Goal: Task Accomplishment & Management: Use online tool/utility

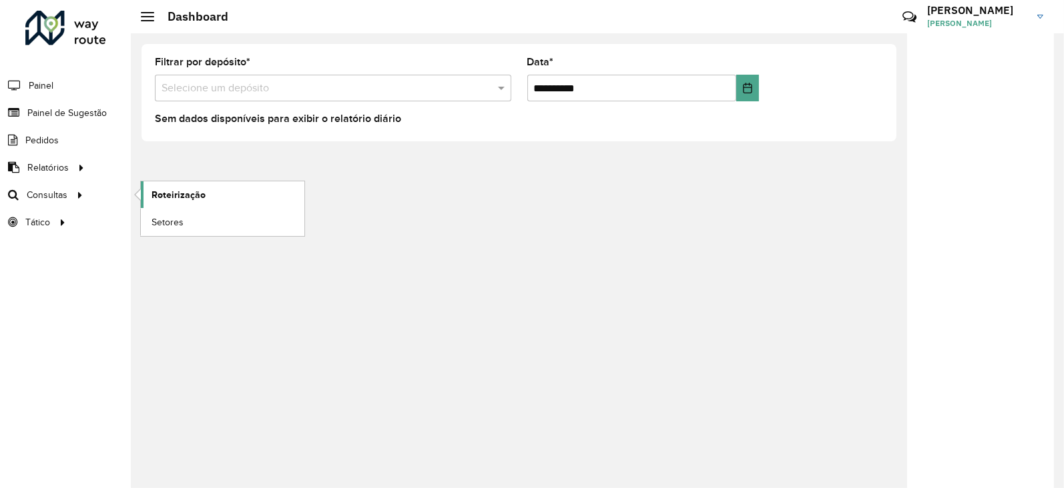
click at [164, 195] on span "Roteirização" at bounding box center [178, 195] width 54 height 14
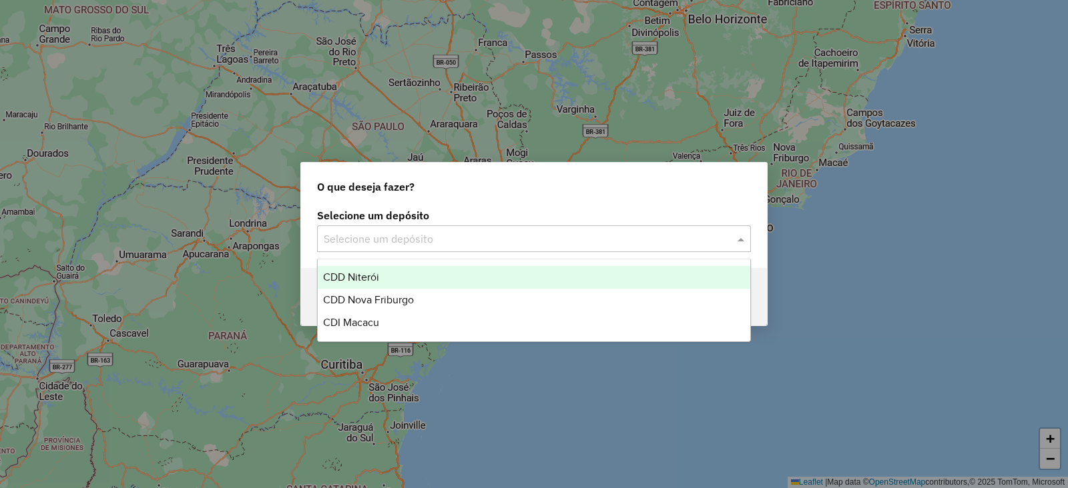
click at [344, 241] on input "text" at bounding box center [521, 240] width 394 height 16
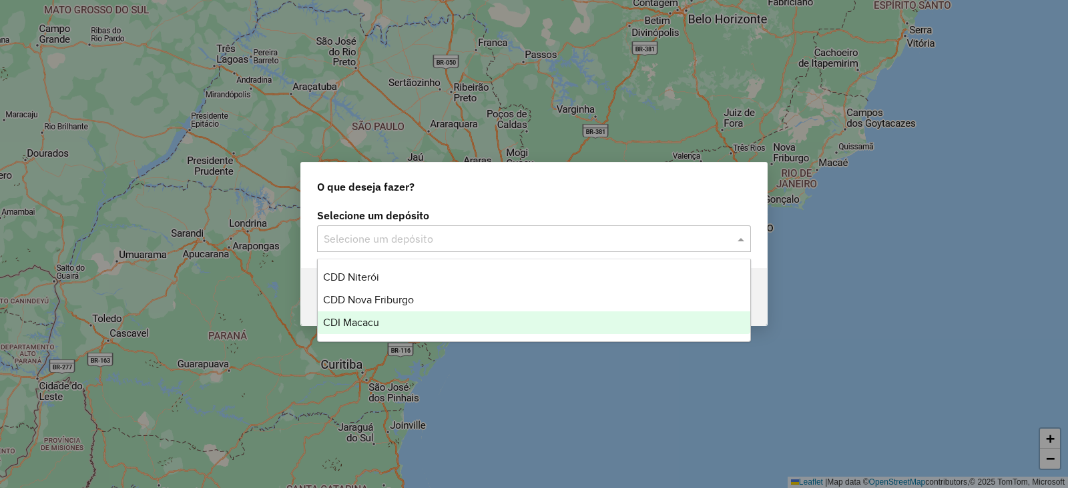
click at [360, 317] on span "CDI Macacu" at bounding box center [351, 322] width 56 height 11
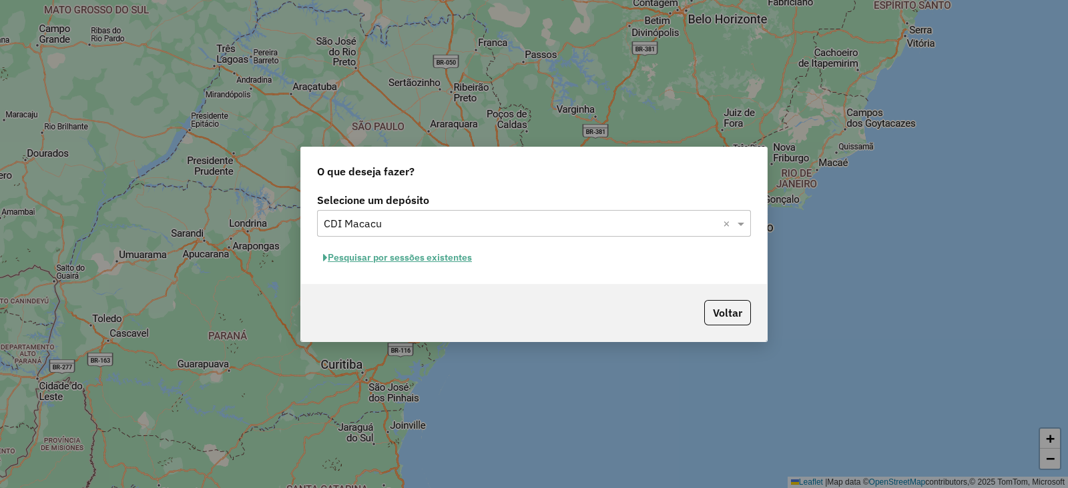
click at [384, 255] on button "Pesquisar por sessões existentes" at bounding box center [397, 258] width 161 height 21
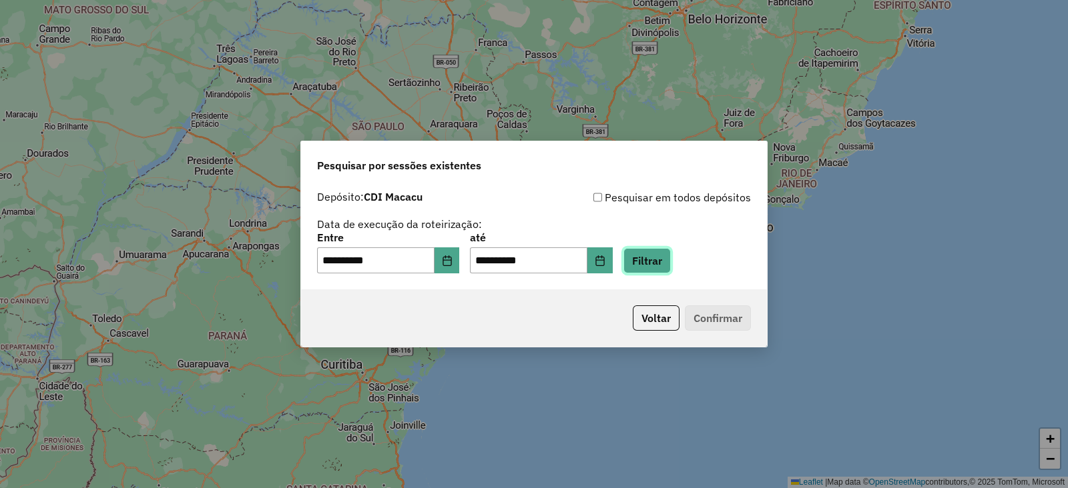
click at [659, 256] on button "Filtrar" at bounding box center [646, 260] width 47 height 25
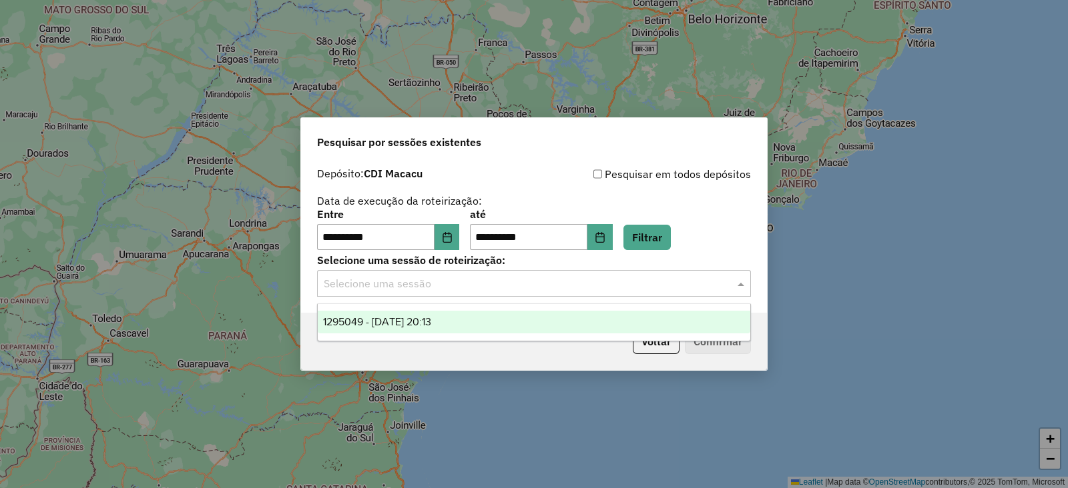
click at [421, 284] on input "text" at bounding box center [521, 284] width 394 height 16
click at [414, 321] on span "1295049 - 15/10/2025 20:13" at bounding box center [377, 321] width 108 height 11
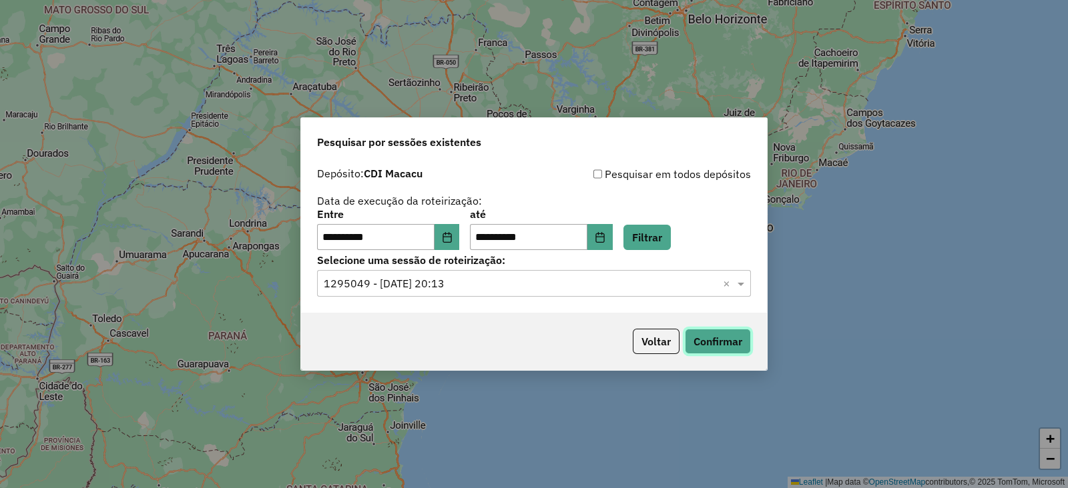
click at [701, 342] on button "Confirmar" at bounding box center [718, 341] width 66 height 25
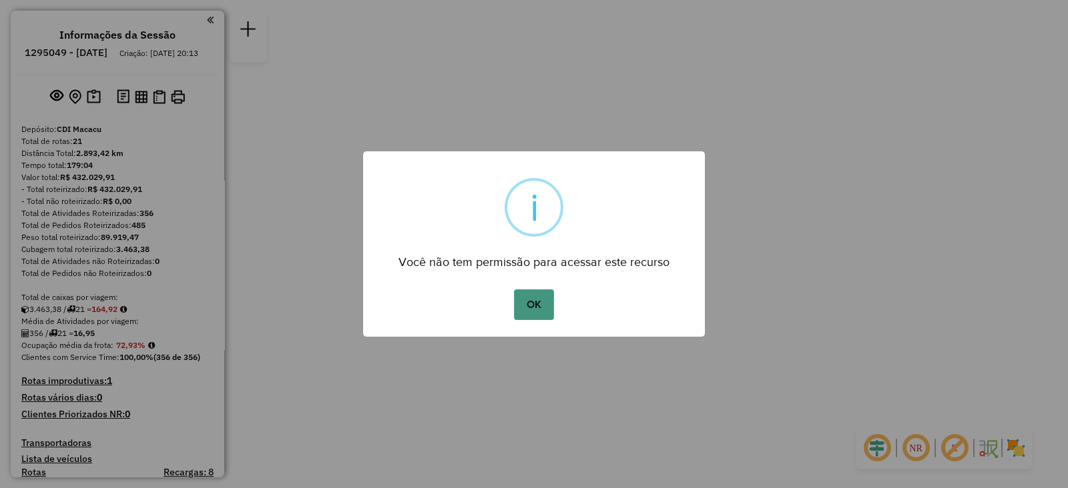
click at [542, 298] on button "OK" at bounding box center [533, 305] width 39 height 31
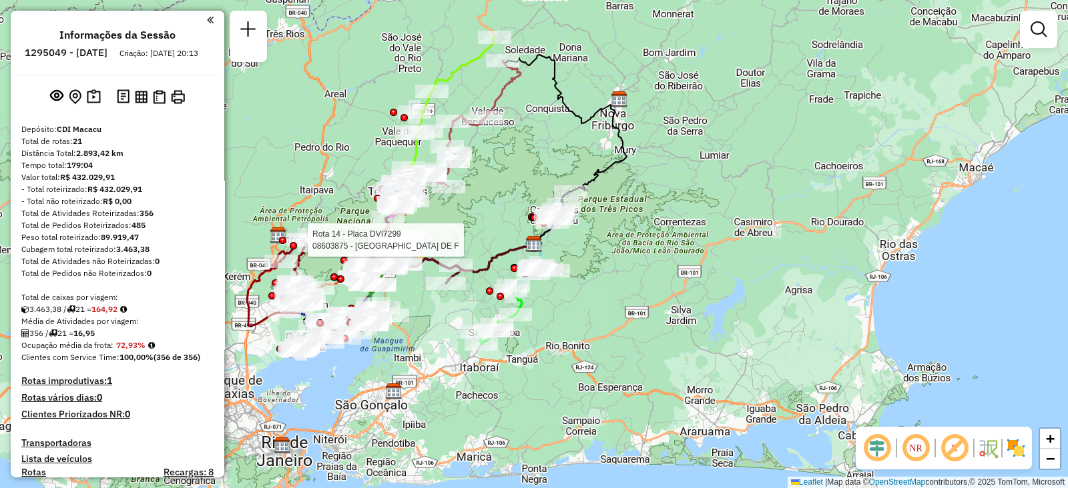
select select "**********"
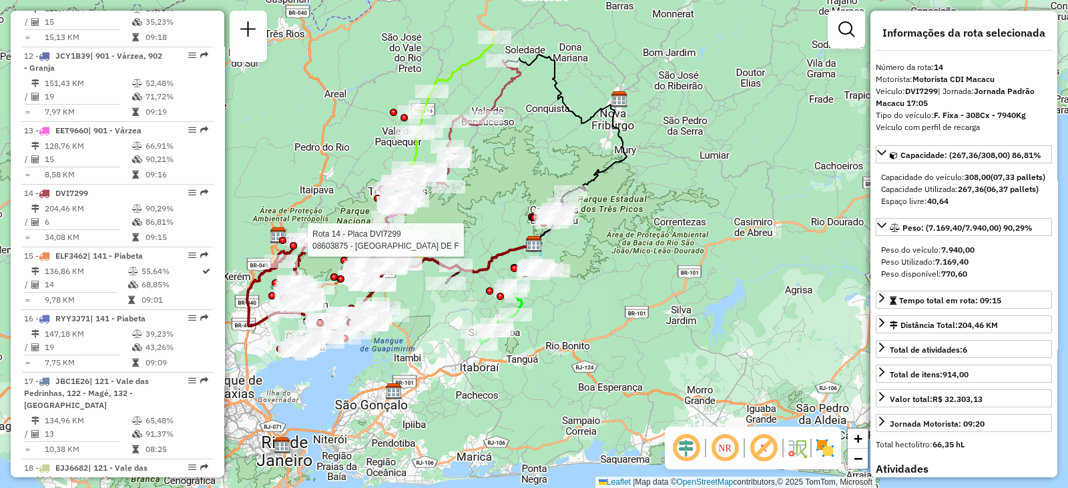
scroll to position [1468, 0]
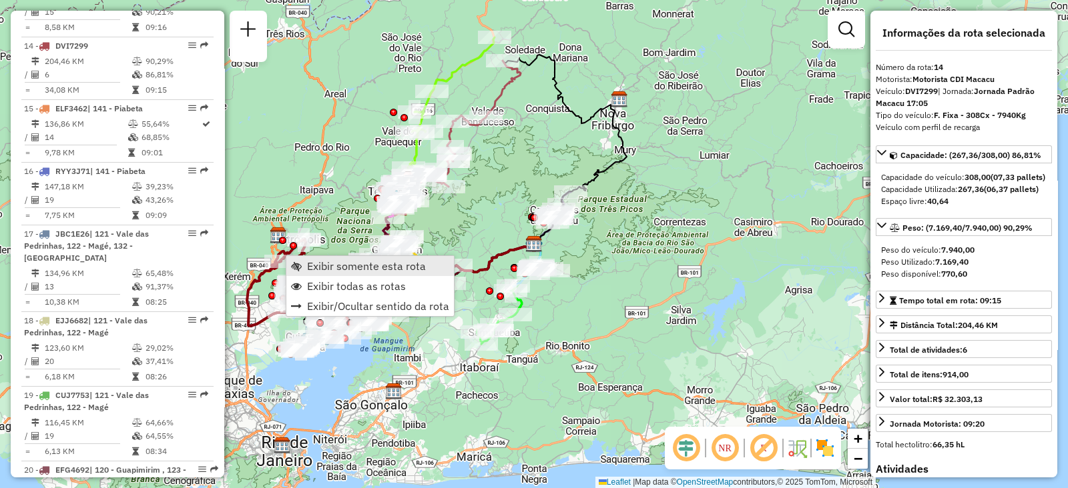
click at [318, 264] on span "Exibir somente esta rota" at bounding box center [366, 266] width 119 height 11
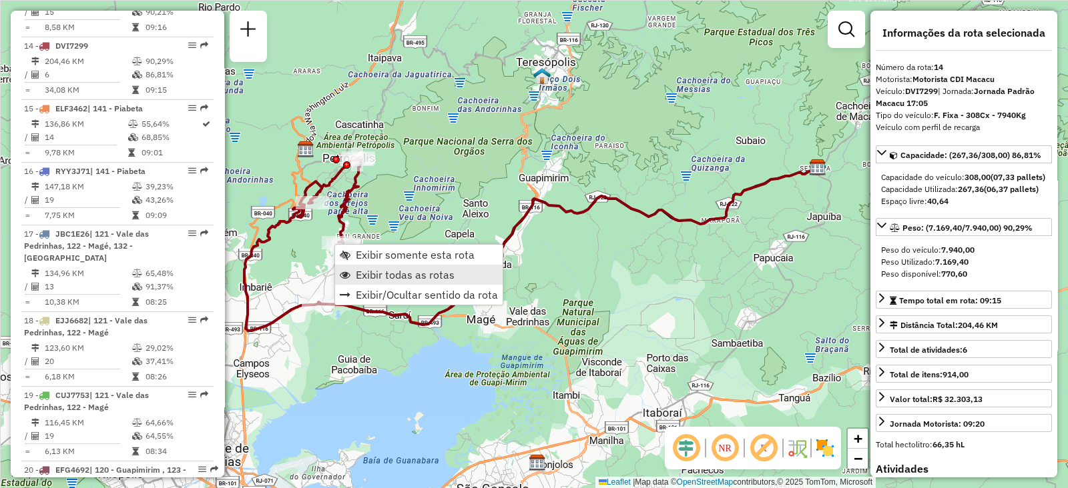
click at [379, 282] on link "Exibir todas as rotas" at bounding box center [418, 275] width 167 height 20
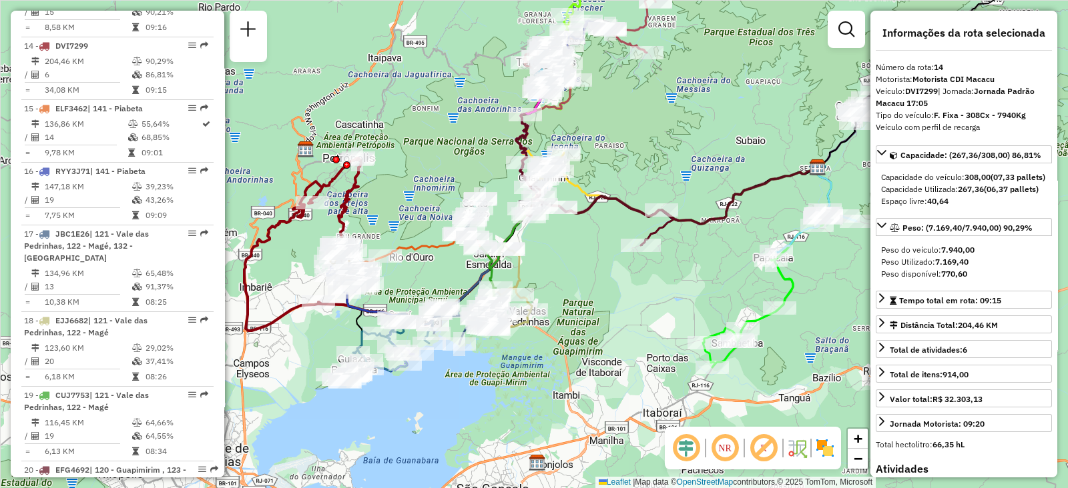
drag, startPoint x: 671, startPoint y: 302, endPoint x: 661, endPoint y: 323, distance: 23.0
click at [661, 323] on div "Janela de atendimento Grade de atendimento Capacidade Transportadoras Veículos …" at bounding box center [534, 244] width 1068 height 488
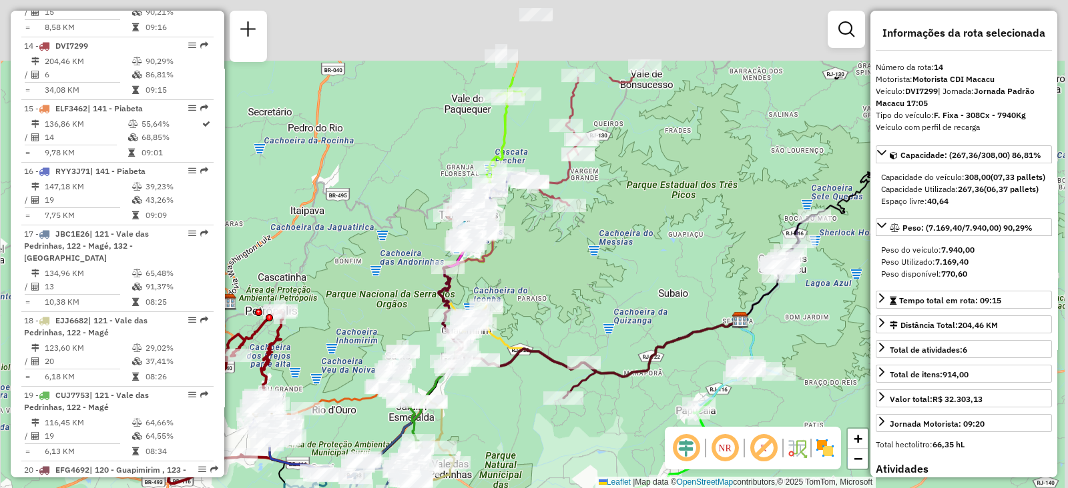
drag, startPoint x: 734, startPoint y: 113, endPoint x: 649, endPoint y: 275, distance: 182.9
click at [649, 275] on div "Janela de atendimento Grade de atendimento Capacidade Transportadoras Veículos …" at bounding box center [534, 244] width 1068 height 488
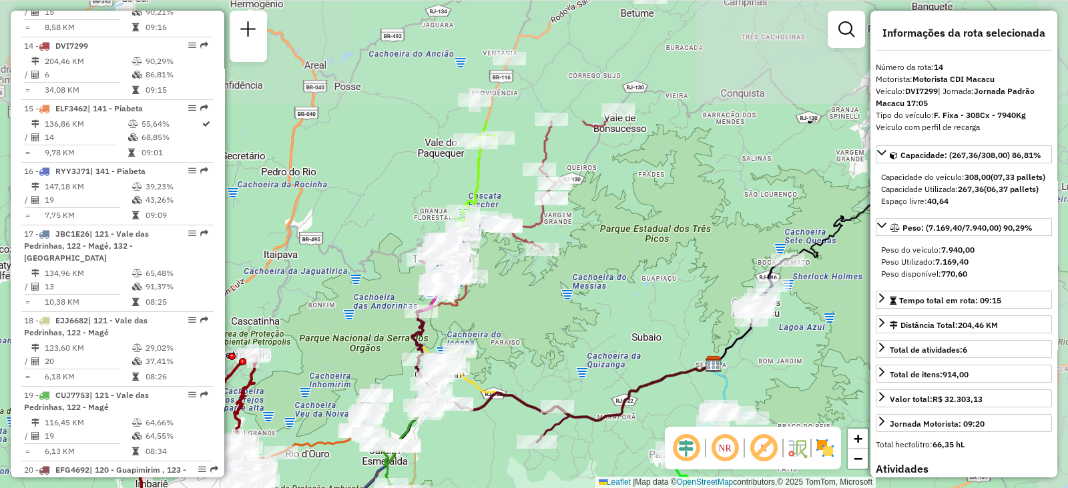
click at [647, 277] on div "Janela de atendimento Grade de atendimento Capacidade Transportadoras Veículos …" at bounding box center [534, 244] width 1068 height 488
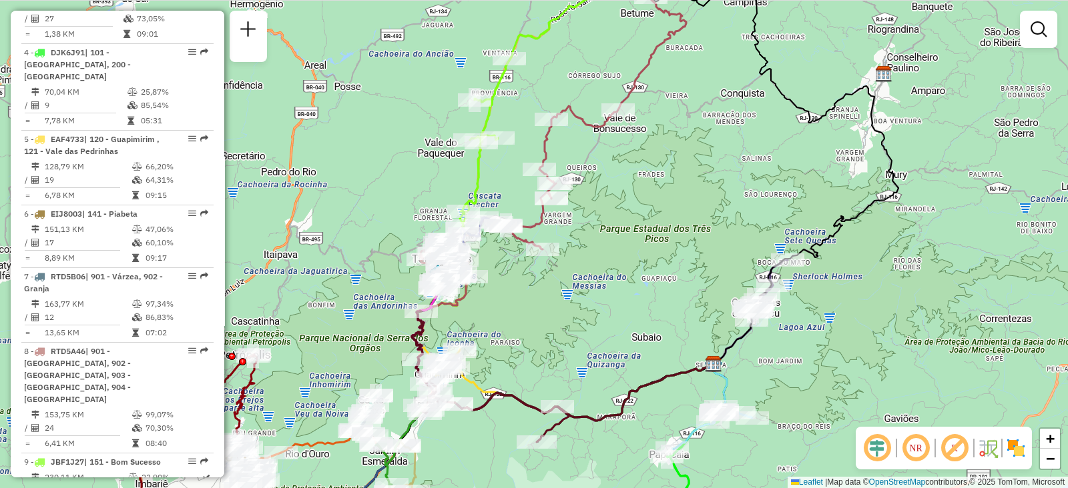
scroll to position [709, 0]
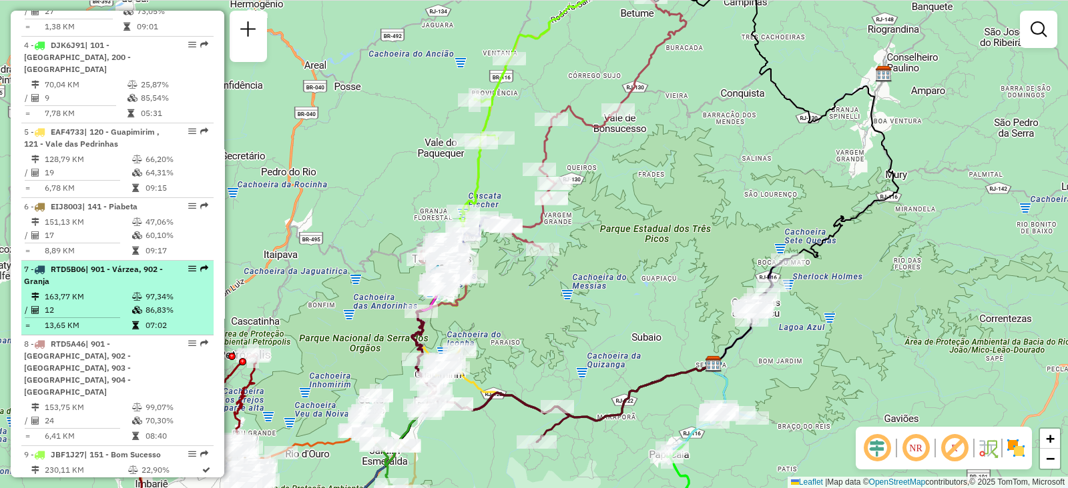
click at [188, 265] on em at bounding box center [192, 269] width 8 height 8
select select "**********"
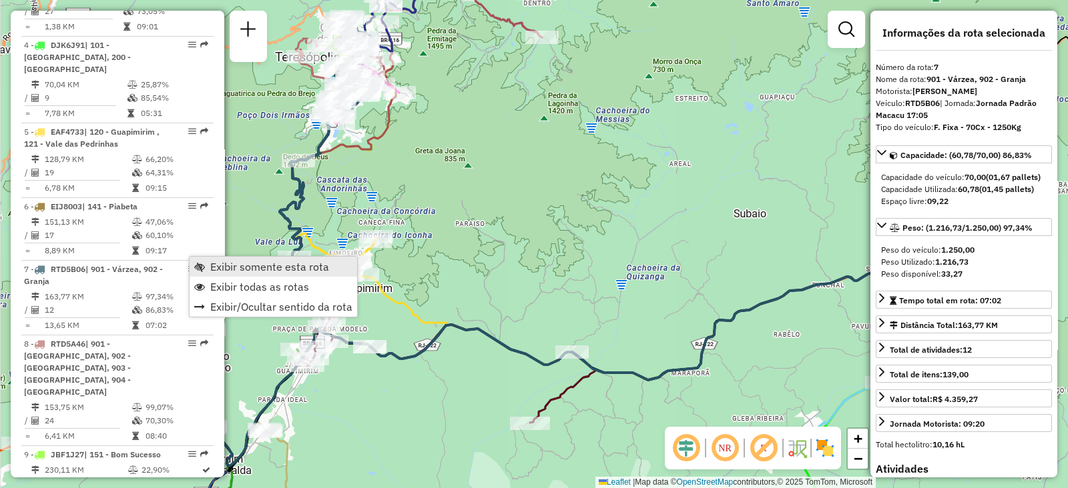
click at [212, 264] on span "Exibir somente esta rota" at bounding box center [269, 267] width 119 height 11
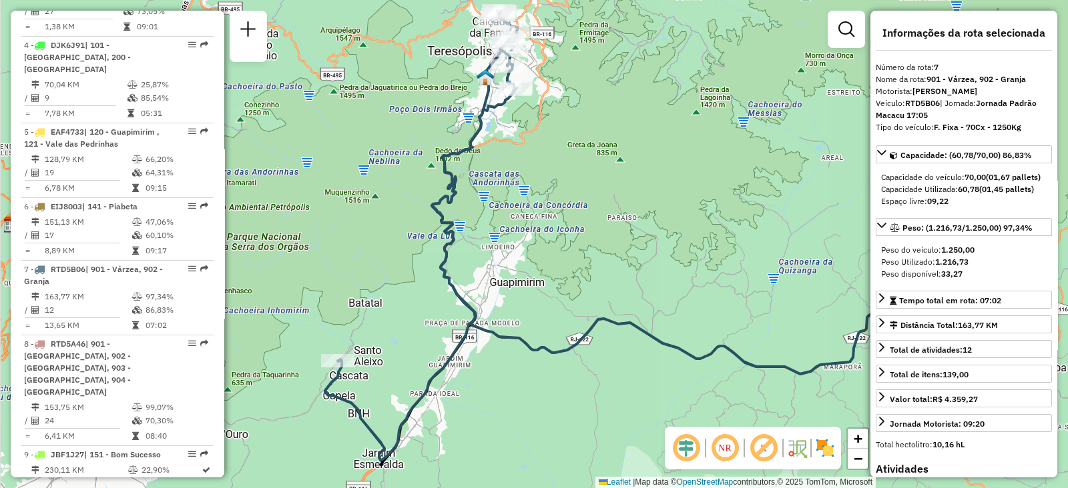
drag, startPoint x: 353, startPoint y: 330, endPoint x: 505, endPoint y: 324, distance: 152.2
click at [505, 324] on div "Janela de atendimento Grade de atendimento Capacidade Transportadoras Veículos …" at bounding box center [534, 244] width 1068 height 488
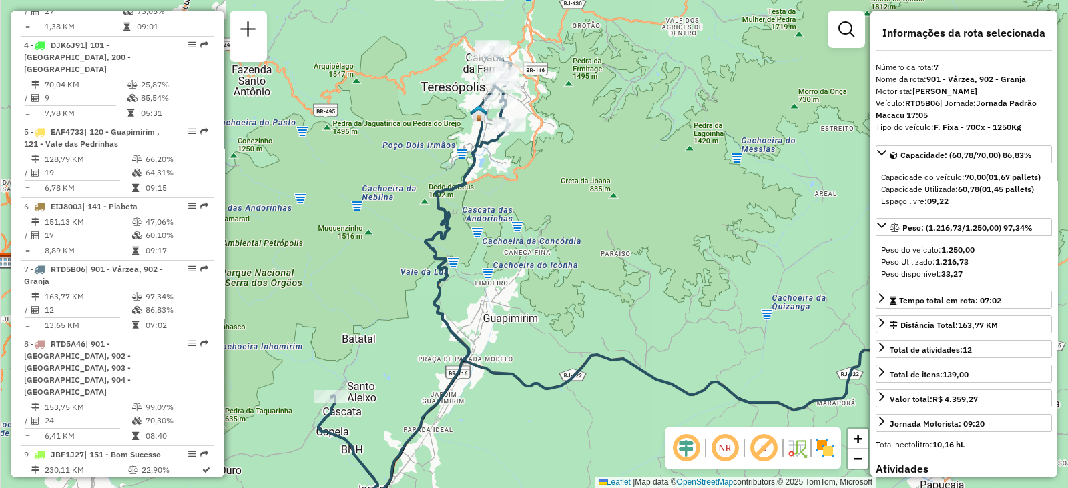
drag, startPoint x: 543, startPoint y: 195, endPoint x: 536, endPoint y: 232, distance: 36.6
click at [536, 232] on div "Janela de atendimento Grade de atendimento Capacidade Transportadoras Veículos …" at bounding box center [534, 244] width 1068 height 488
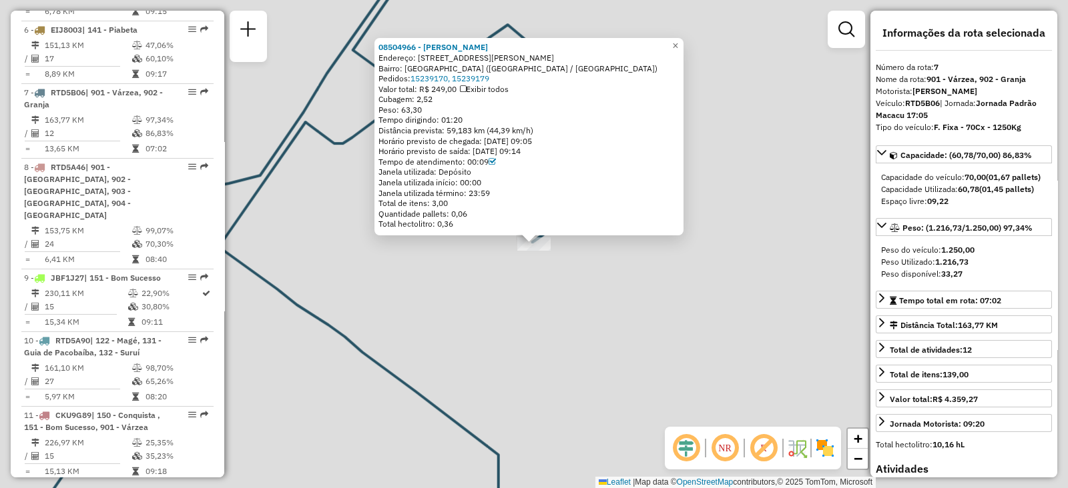
scroll to position [946, 0]
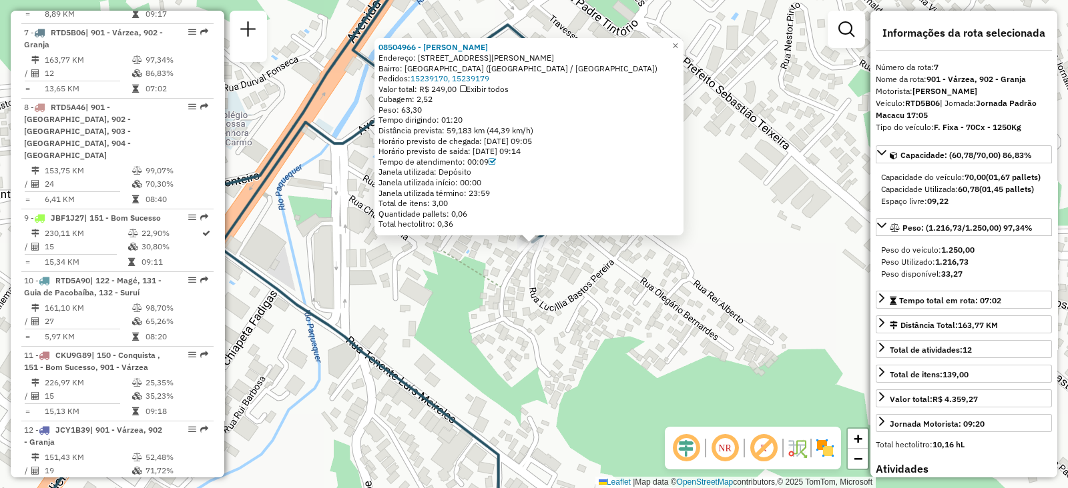
click at [492, 296] on div "08504966 - [PERSON_NAME]: 081 [STREET_ADDRESS][PERSON_NAME] [GEOGRAPHIC_DATA]: …" at bounding box center [534, 244] width 1068 height 488
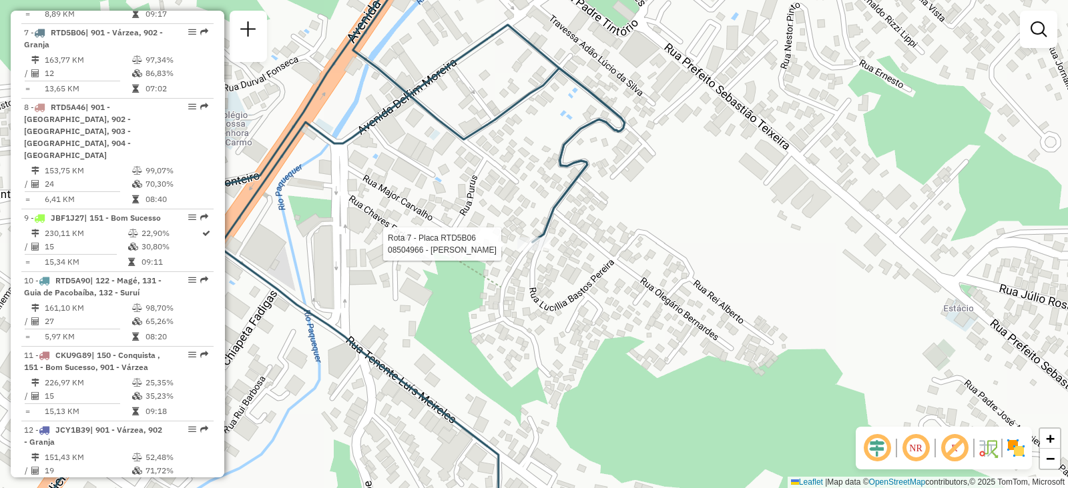
select select "**********"
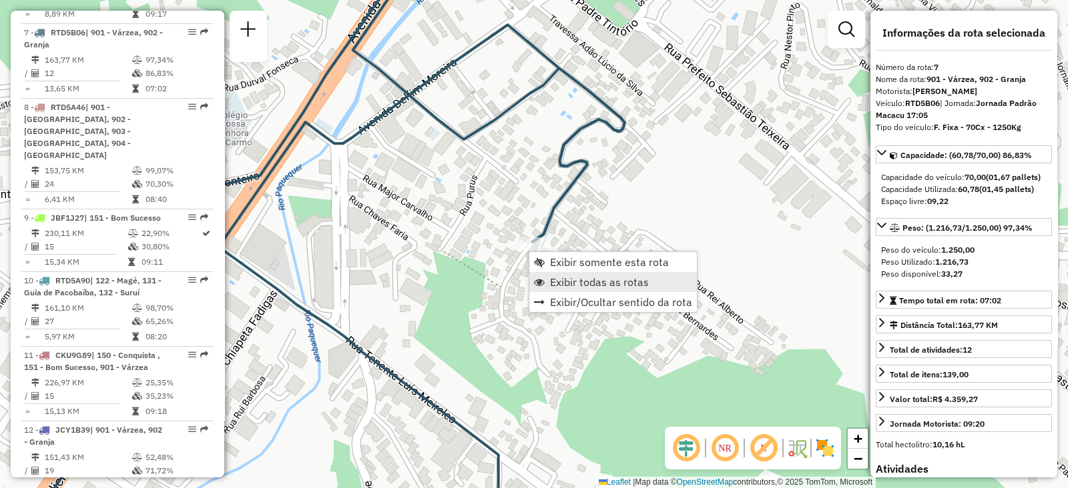
click at [559, 277] on span "Exibir todas as rotas" at bounding box center [599, 282] width 99 height 11
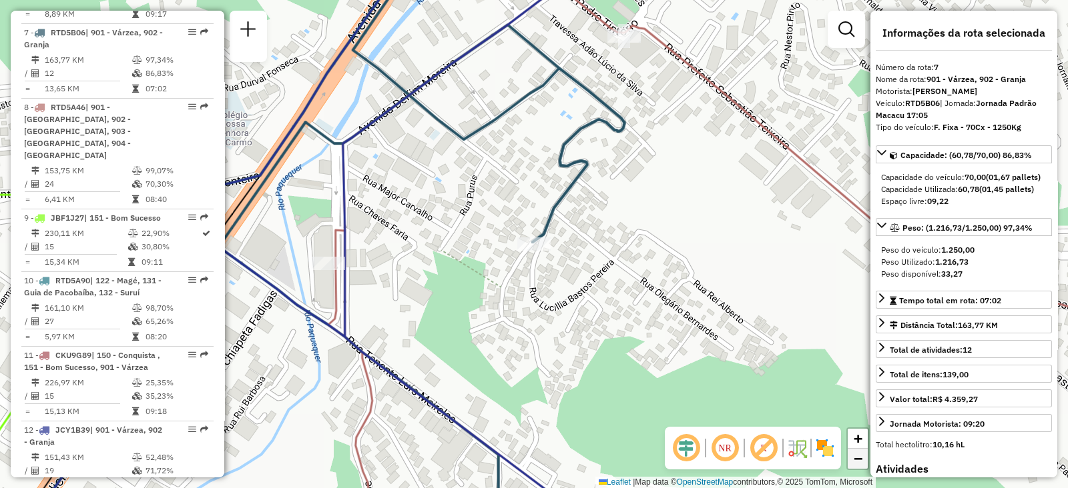
click at [860, 453] on span "−" at bounding box center [857, 458] width 9 height 17
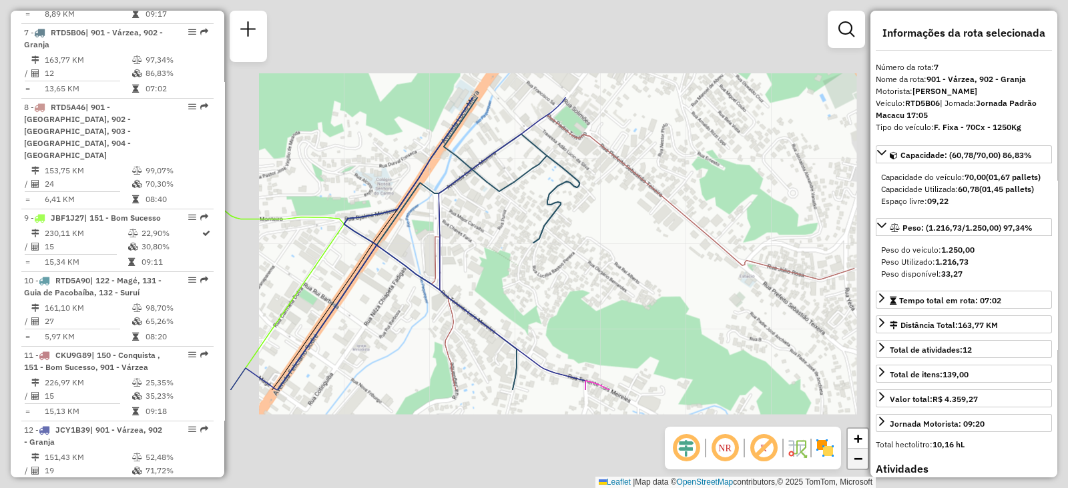
click at [860, 453] on span "−" at bounding box center [857, 458] width 9 height 17
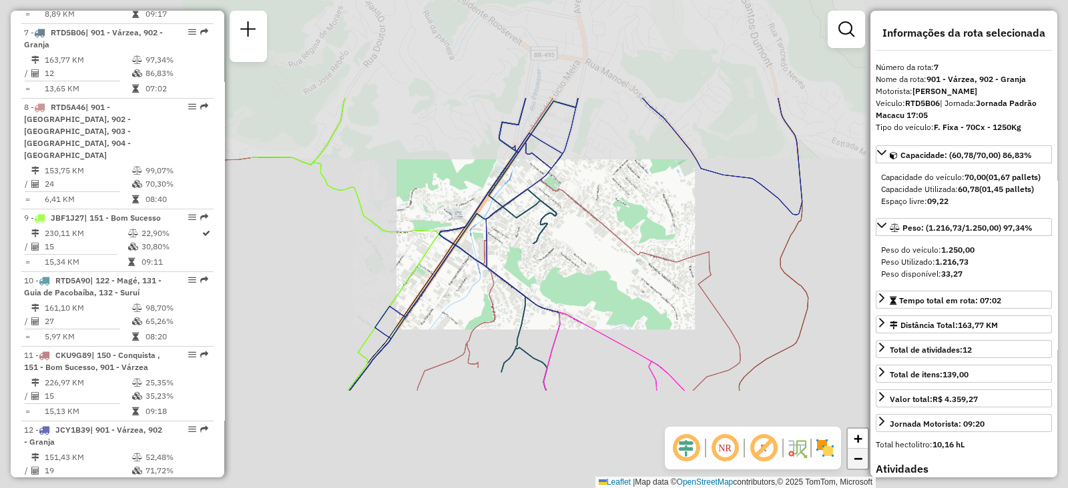
click at [860, 453] on span "−" at bounding box center [857, 458] width 9 height 17
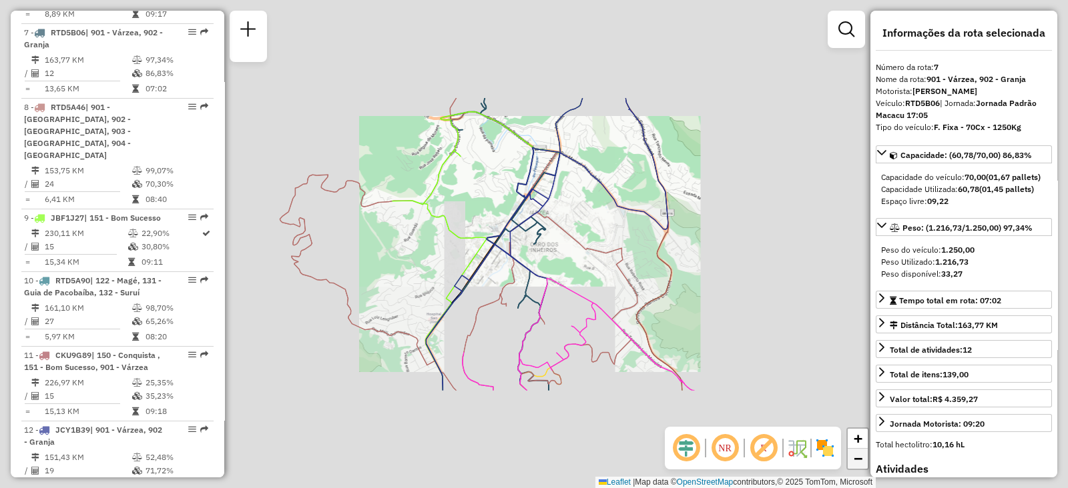
click at [860, 453] on span "−" at bounding box center [857, 458] width 9 height 17
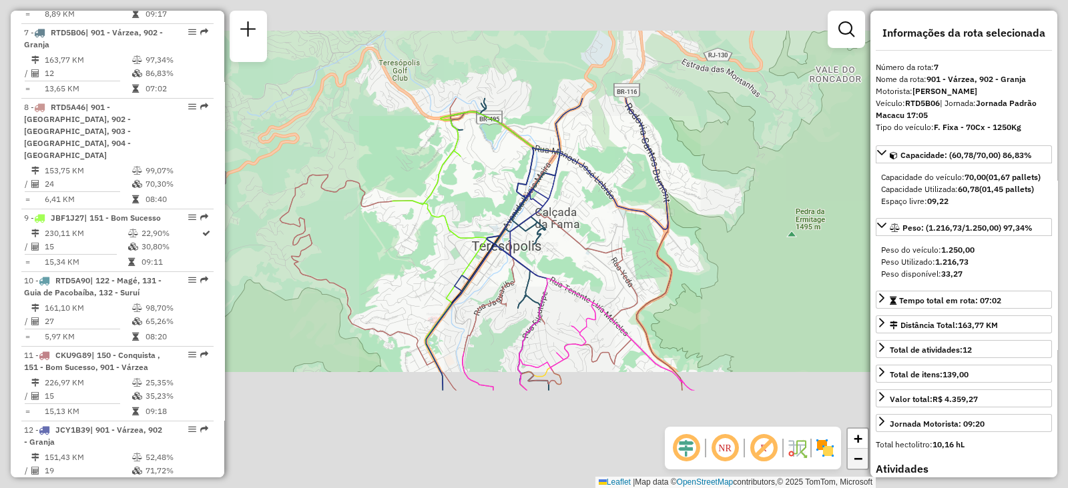
click at [860, 453] on span "−" at bounding box center [857, 458] width 9 height 17
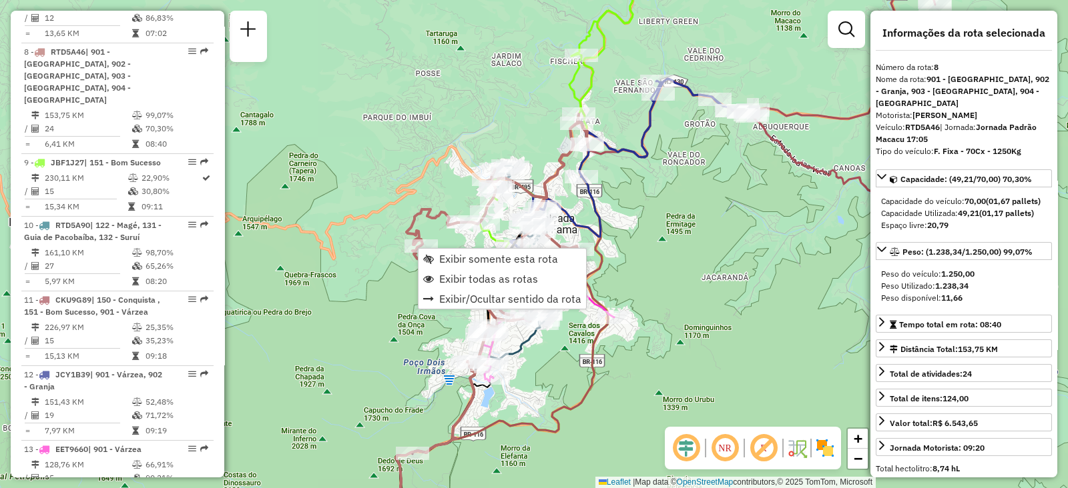
scroll to position [1020, 0]
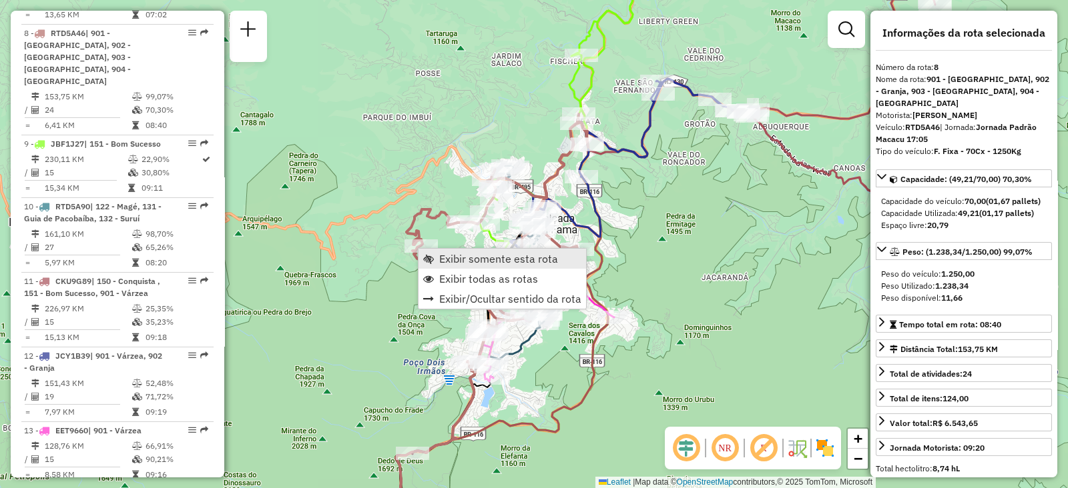
click at [436, 261] on link "Exibir somente esta rota" at bounding box center [501, 259] width 167 height 20
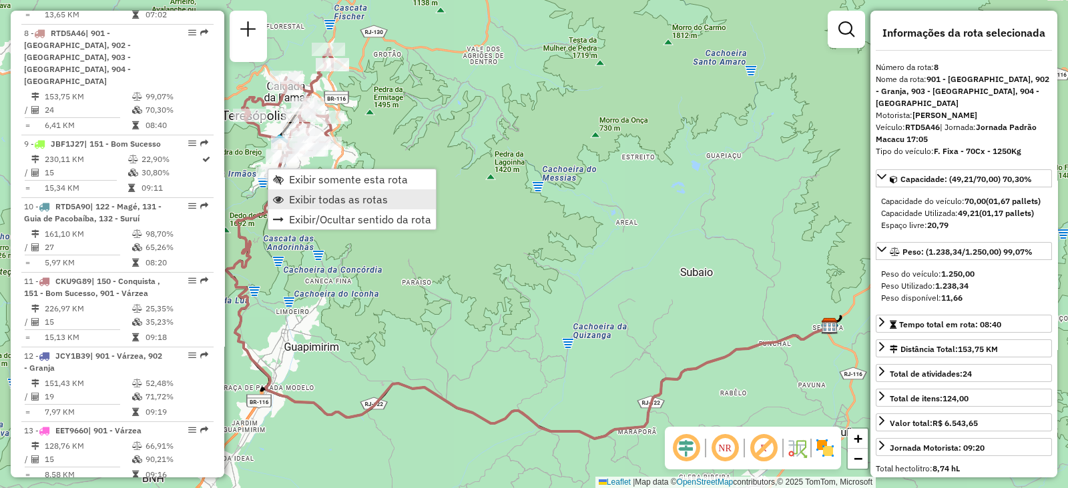
click at [298, 201] on span "Exibir todas as rotas" at bounding box center [338, 199] width 99 height 11
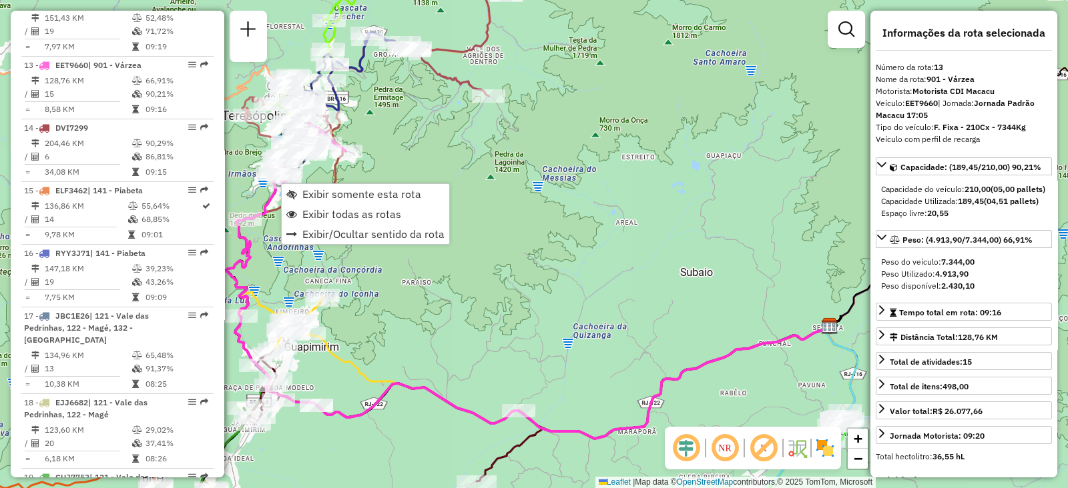
scroll to position [1404, 0]
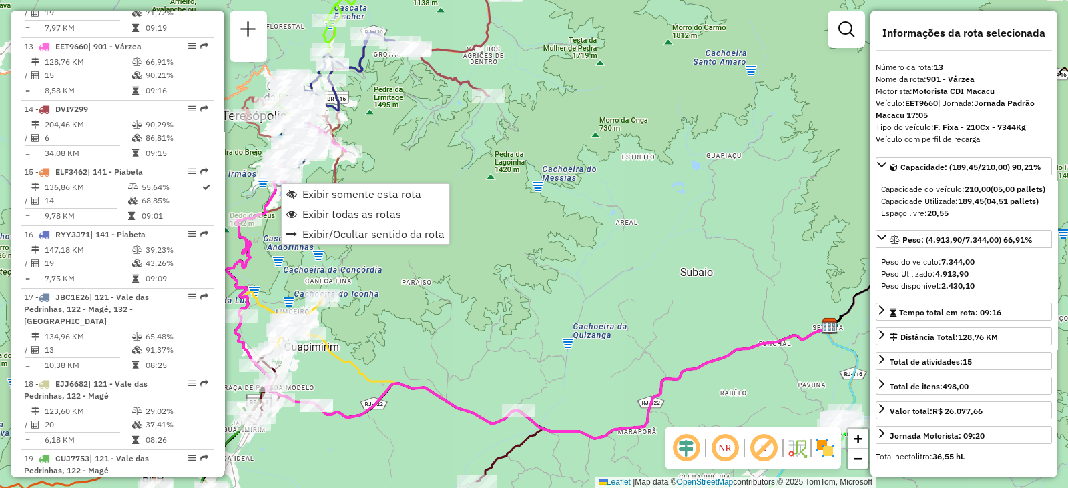
click at [540, 336] on div "Janela de atendimento Grade de atendimento Capacidade Transportadoras Veículos …" at bounding box center [534, 244] width 1068 height 488
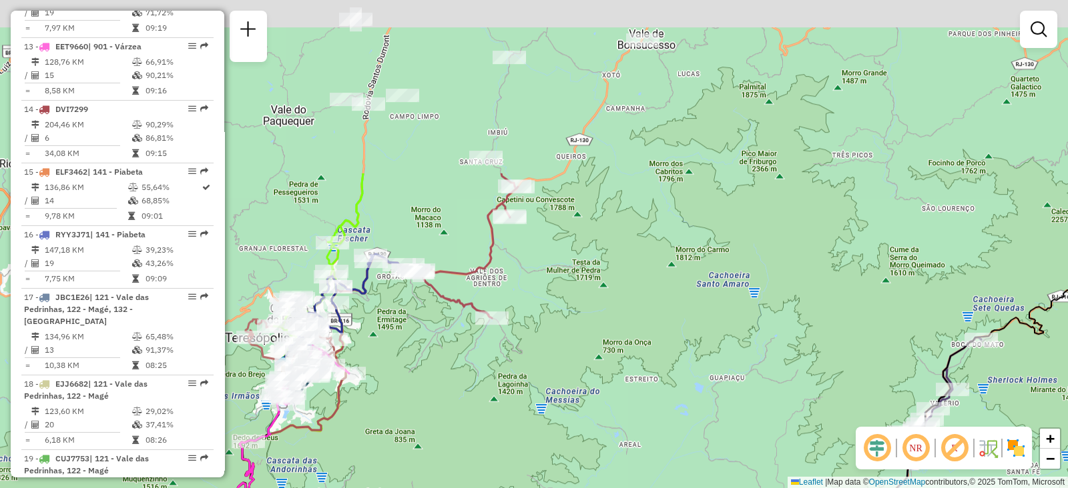
drag, startPoint x: 584, startPoint y: 164, endPoint x: 586, endPoint y: 403, distance: 238.9
click at [586, 403] on div "Janela de atendimento Grade de atendimento Capacidade Transportadoras Veículos …" at bounding box center [534, 244] width 1068 height 488
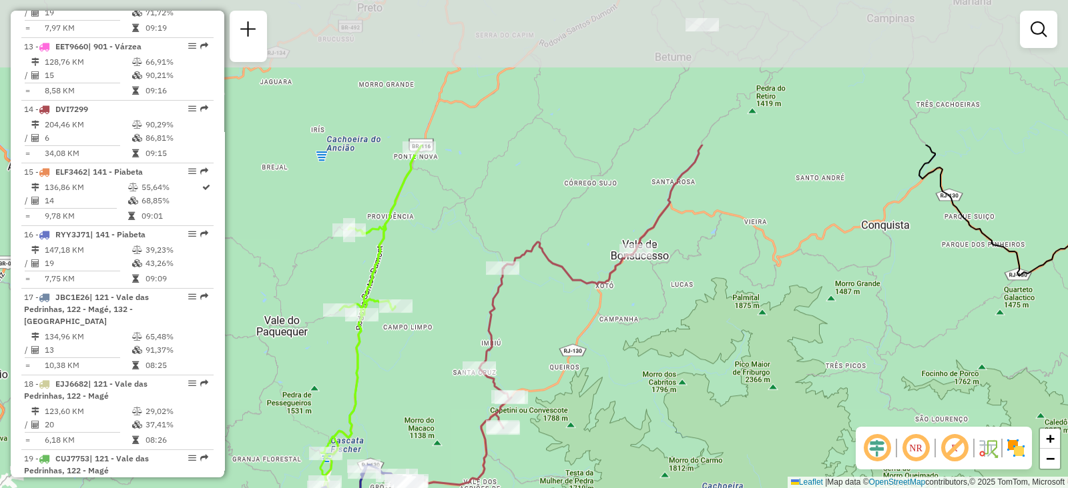
drag, startPoint x: 680, startPoint y: 214, endPoint x: 674, endPoint y: 408, distance: 194.9
click at [674, 408] on div "Janela de atendimento Grade de atendimento Capacidade Transportadoras Veículos …" at bounding box center [534, 244] width 1068 height 488
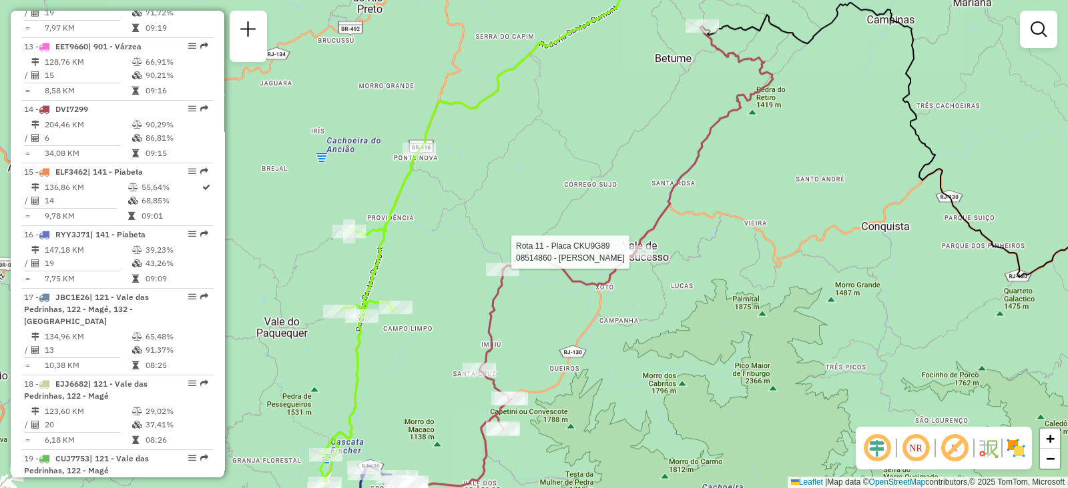
click at [631, 259] on div at bounding box center [635, 252] width 33 height 13
select select "**********"
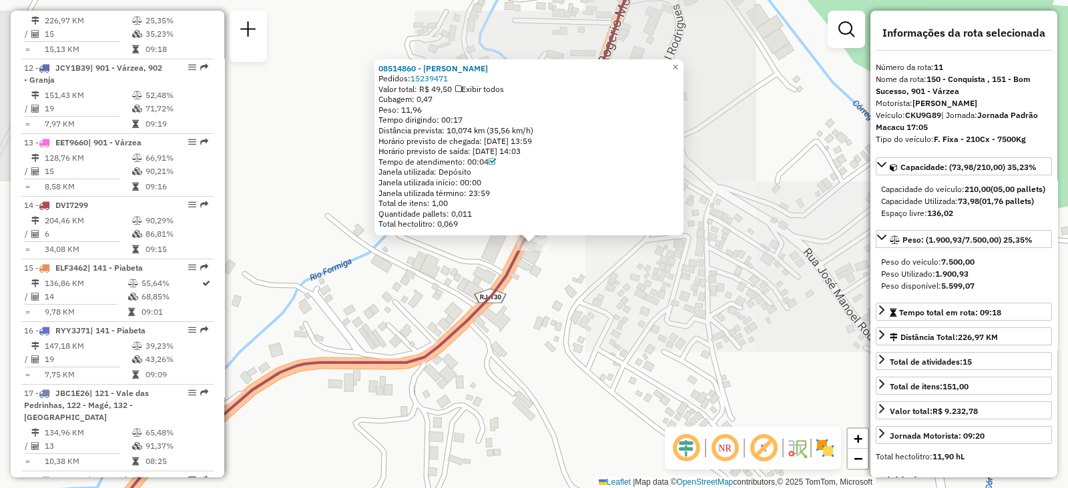
scroll to position [1256, 0]
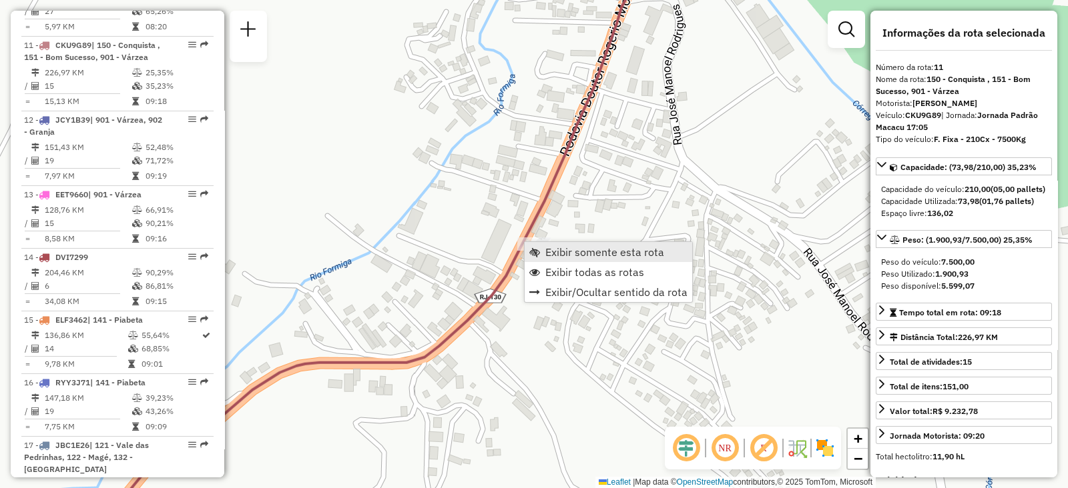
click at [580, 248] on span "Exibir somente esta rota" at bounding box center [604, 252] width 119 height 11
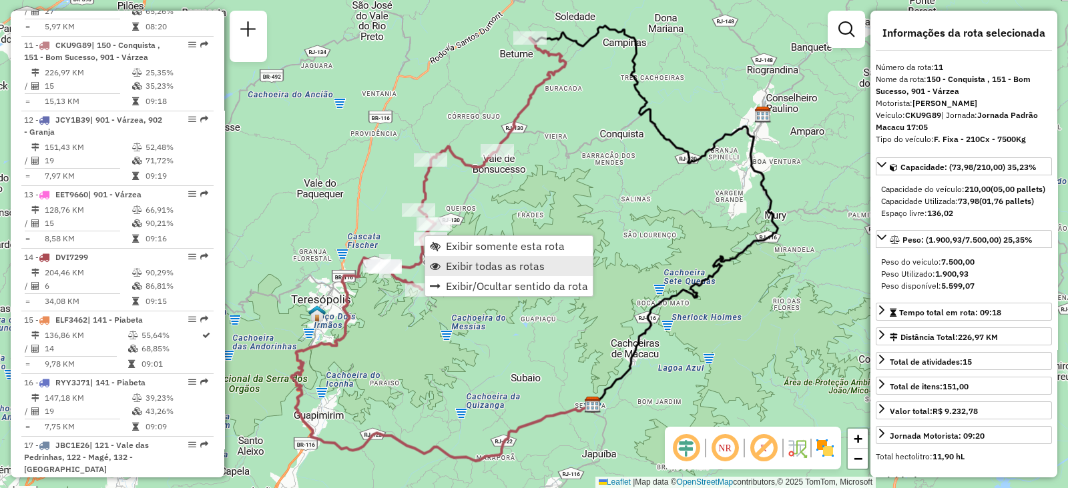
click at [450, 268] on span "Exibir todas as rotas" at bounding box center [495, 266] width 99 height 11
